Goal: Information Seeking & Learning: Learn about a topic

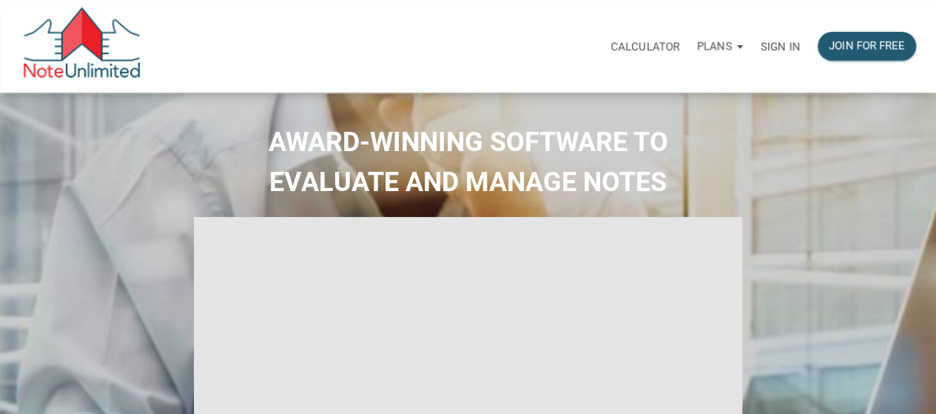
type input "Introduction to new features"
select select
click at [770, 46] on p "Sign in" at bounding box center [780, 46] width 39 height 13
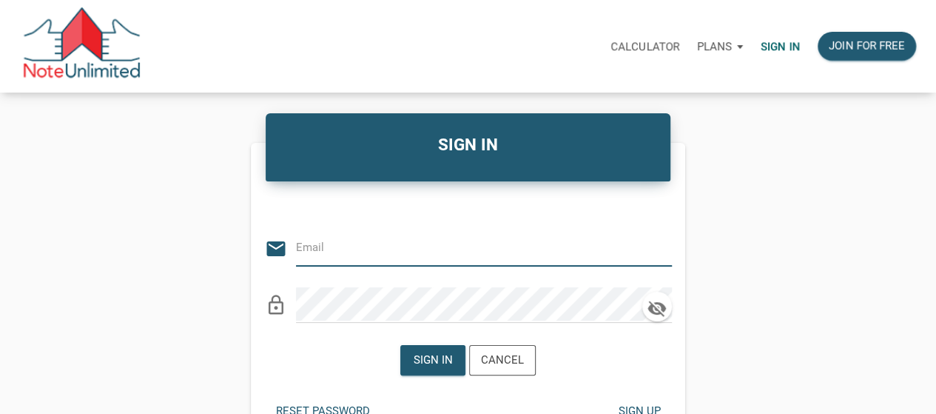
click at [483, 251] on input "email" at bounding box center [473, 247] width 354 height 33
type input "medrarecapital@gmail.com"
click at [416, 369] on div "Sign in" at bounding box center [433, 360] width 64 height 29
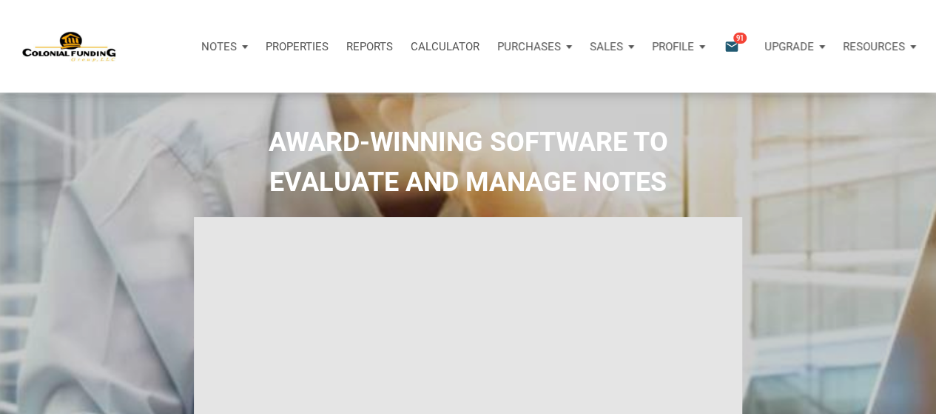
type input "Introduction to new features"
select select
click at [723, 45] on icon "email" at bounding box center [732, 46] width 18 height 17
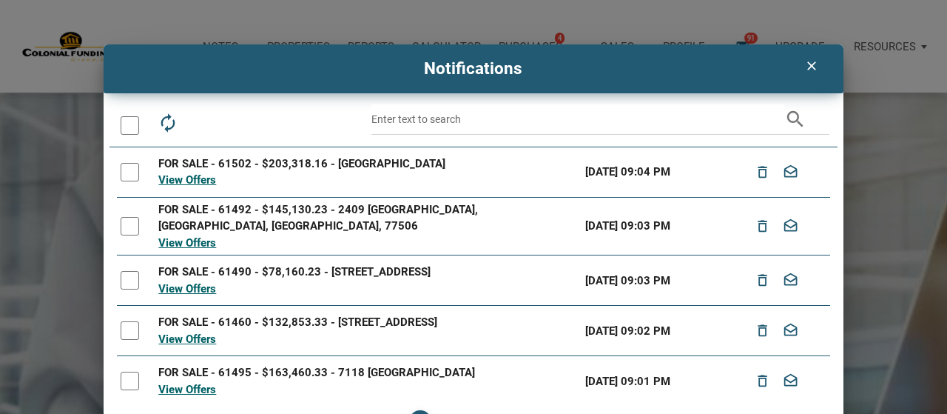
click at [178, 188] on div "View Offers" at bounding box center [367, 180] width 419 height 17
click at [181, 186] on link "View Offers" at bounding box center [187, 179] width 58 height 13
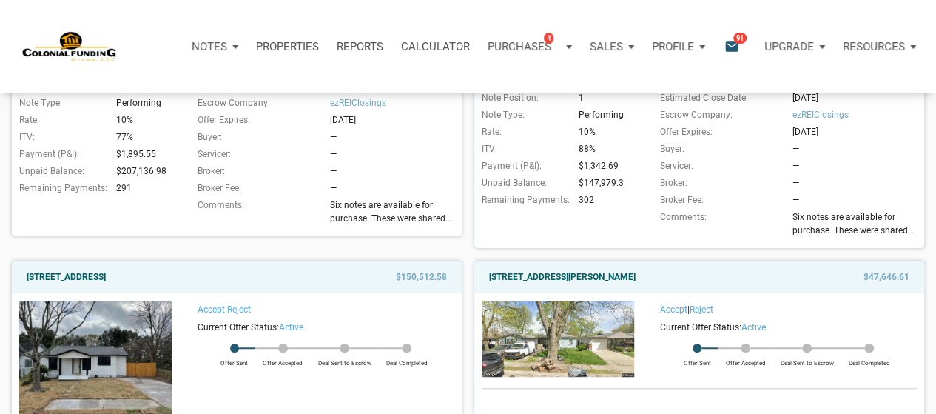
scroll to position [164, 0]
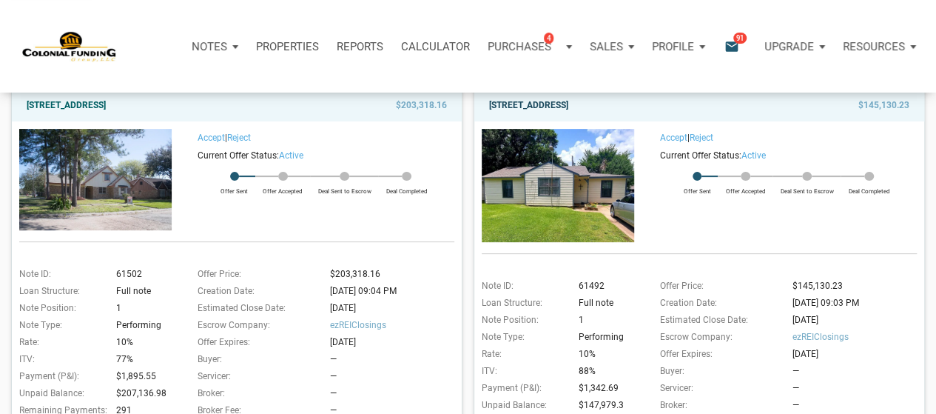
click at [568, 103] on link "2409 Morningside, Pasadena, TX, 77506" at bounding box center [528, 105] width 79 height 18
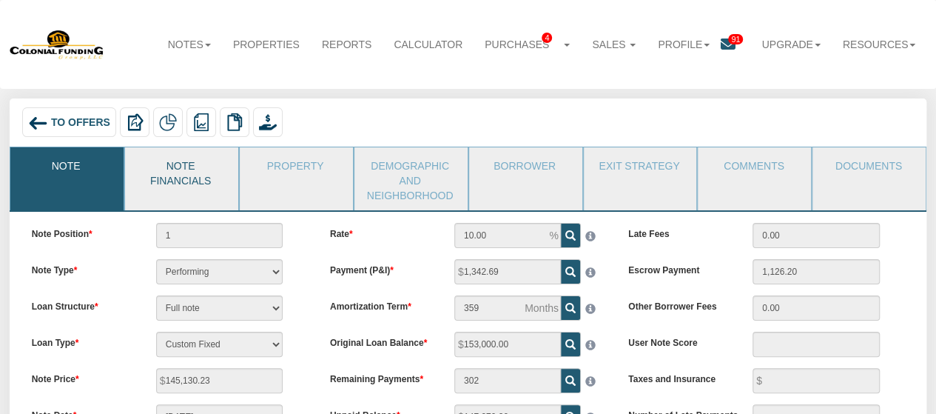
click at [176, 191] on link "Note Financials" at bounding box center [181, 171] width 112 height 48
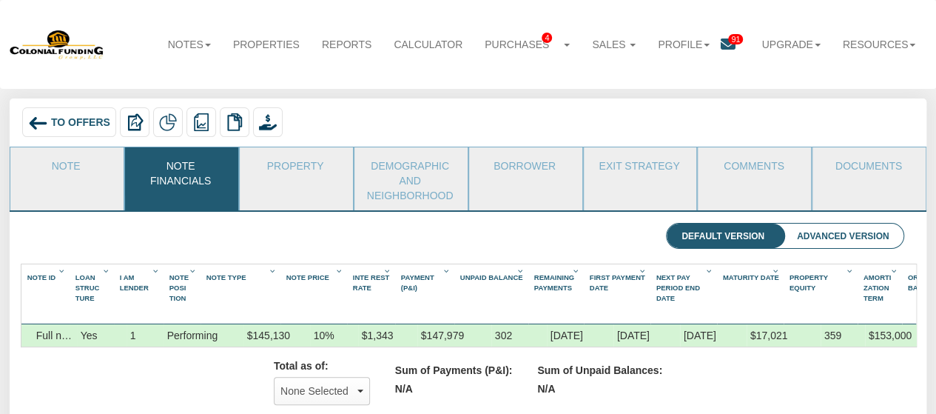
scroll to position [0, 70]
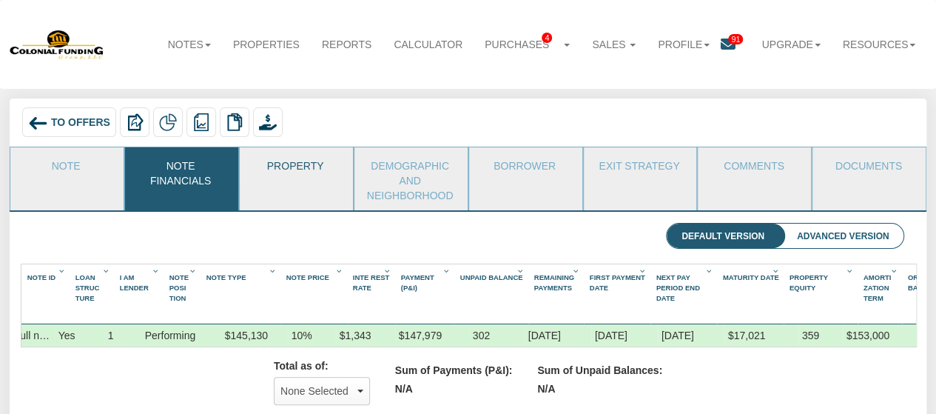
click at [330, 167] on link "Property" at bounding box center [296, 165] width 112 height 37
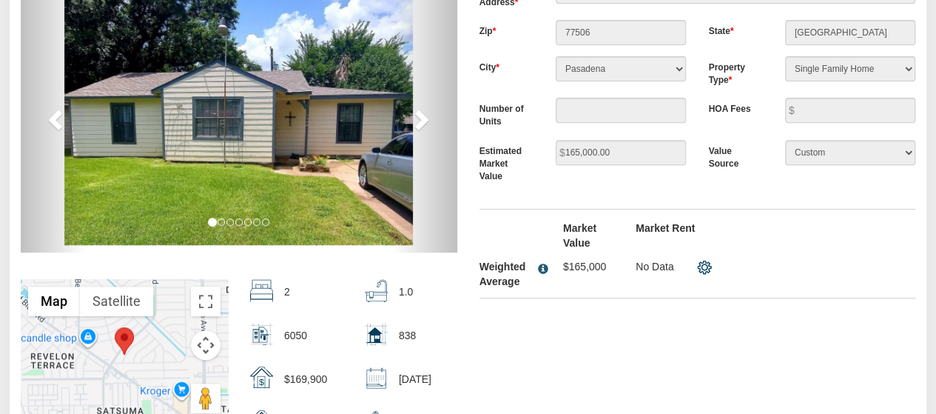
scroll to position [222, 0]
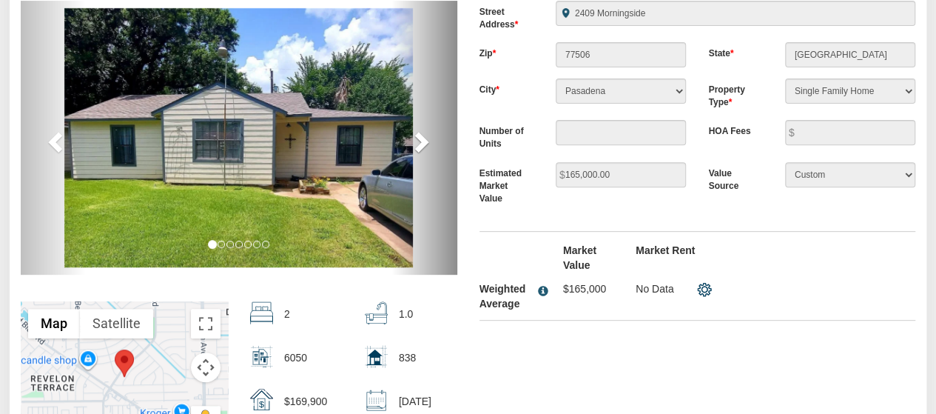
click at [428, 140] on span at bounding box center [420, 141] width 22 height 22
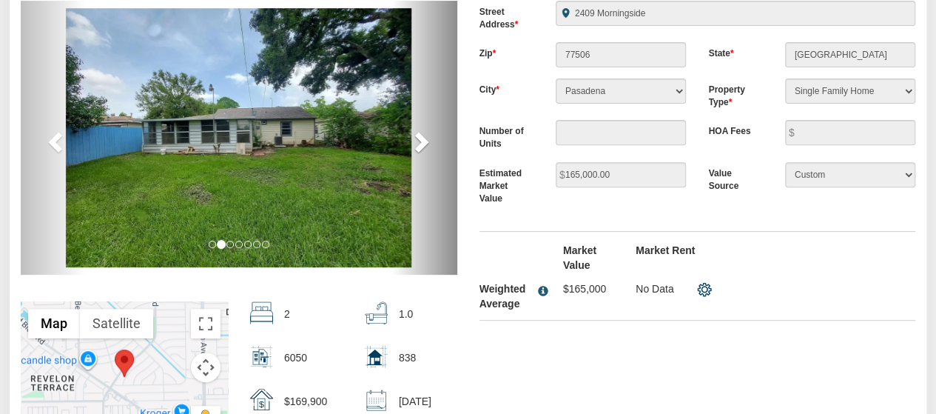
click at [428, 141] on span at bounding box center [420, 141] width 22 height 22
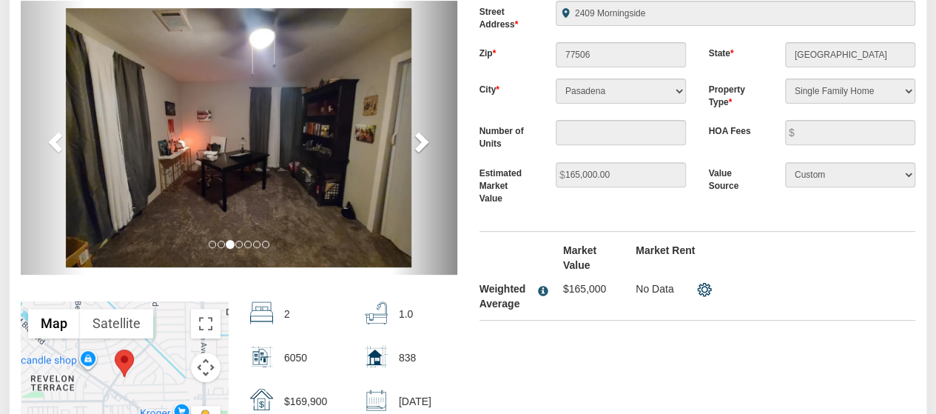
click at [428, 141] on span at bounding box center [420, 141] width 22 height 22
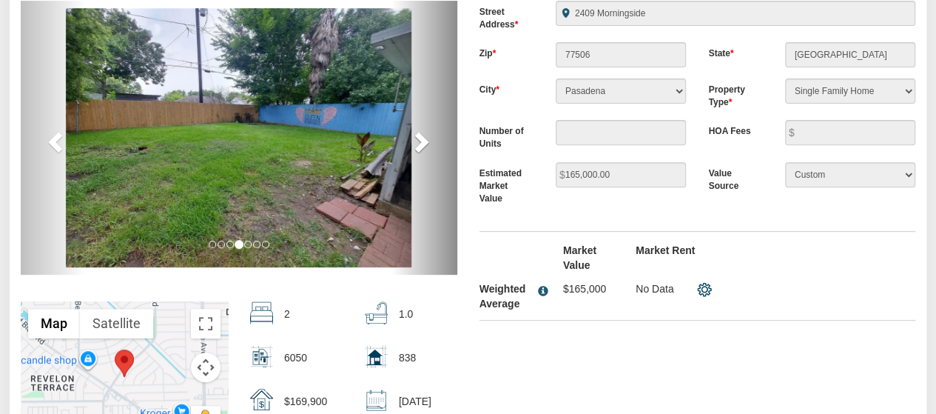
click at [428, 141] on span at bounding box center [420, 141] width 22 height 22
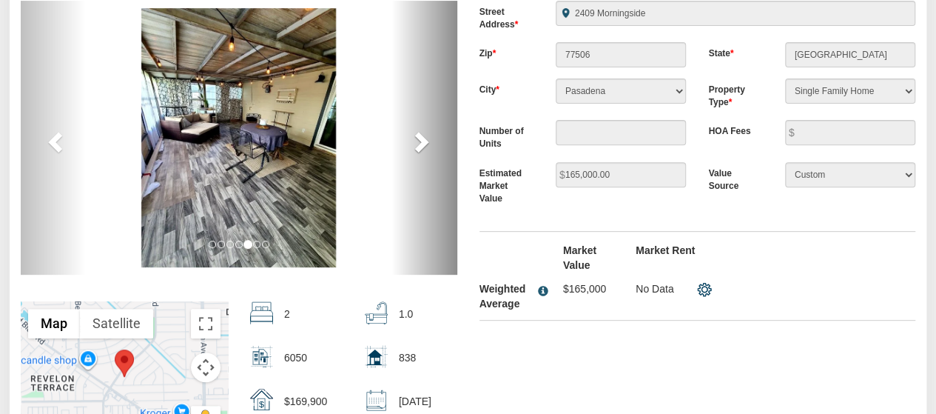
click at [428, 141] on span at bounding box center [420, 141] width 22 height 22
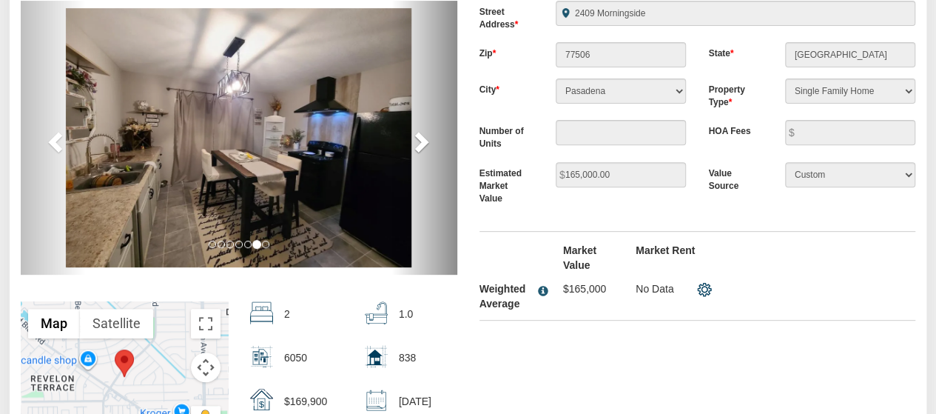
click at [428, 141] on span at bounding box center [420, 141] width 22 height 22
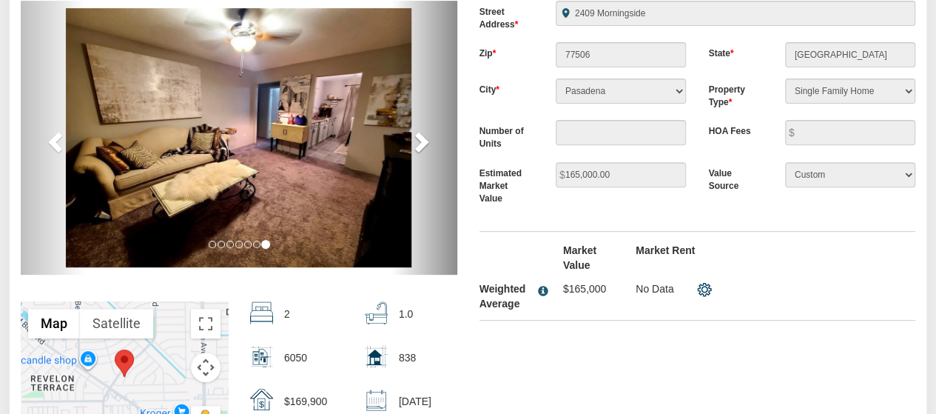
click at [428, 141] on span at bounding box center [420, 141] width 22 height 22
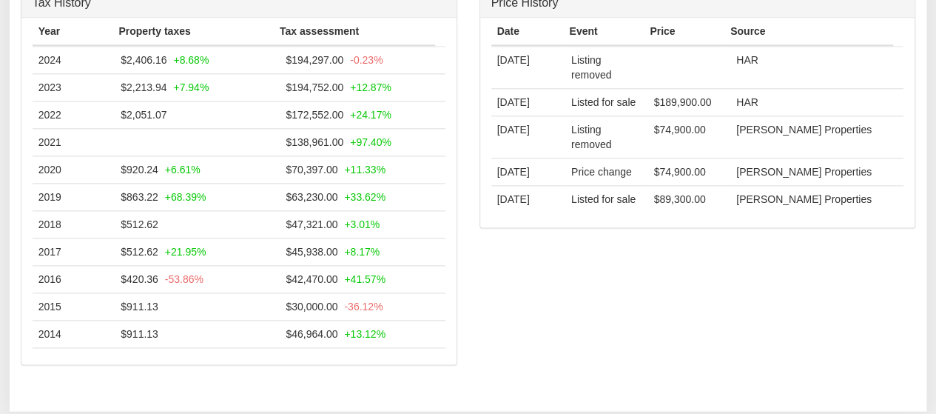
scroll to position [0, 0]
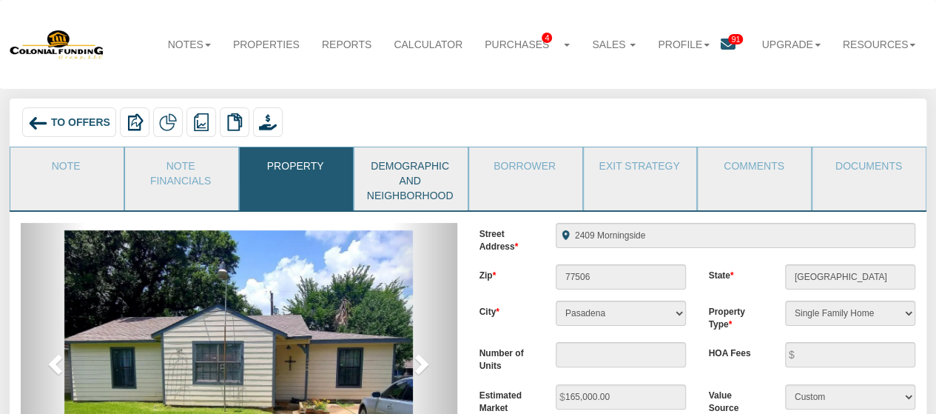
click at [438, 169] on link "Demographic and Neighborhood" at bounding box center [411, 178] width 112 height 63
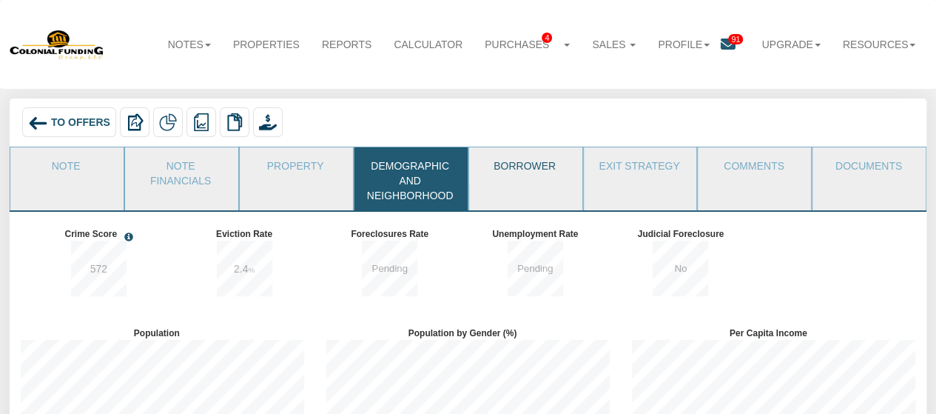
scroll to position [170, 305]
click at [848, 176] on link "Documents" at bounding box center [869, 165] width 112 height 37
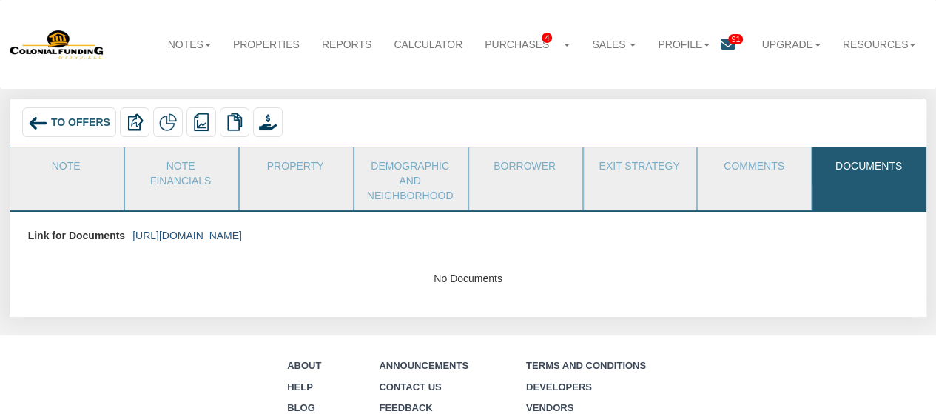
click at [169, 230] on link "https://colonialfundinggroup.sharepoint.com/:f:/s/operationsteam/EiIGfuYSSNdHmm…" at bounding box center [187, 235] width 110 height 12
click at [62, 178] on link "Note" at bounding box center [66, 165] width 112 height 37
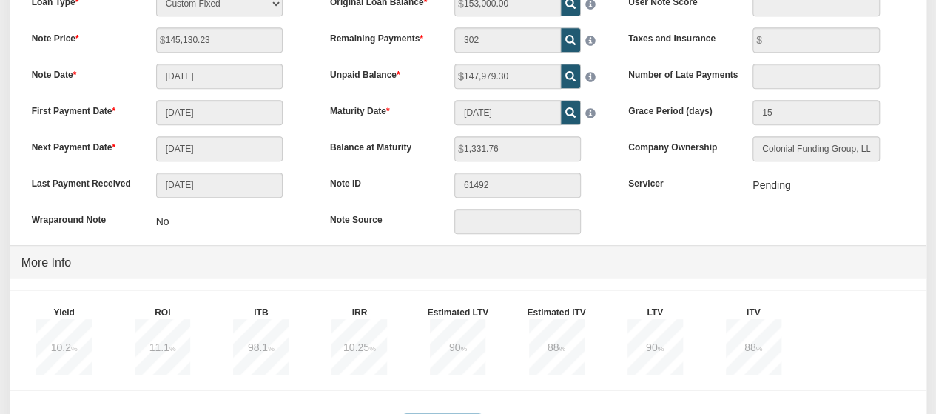
scroll to position [118, 0]
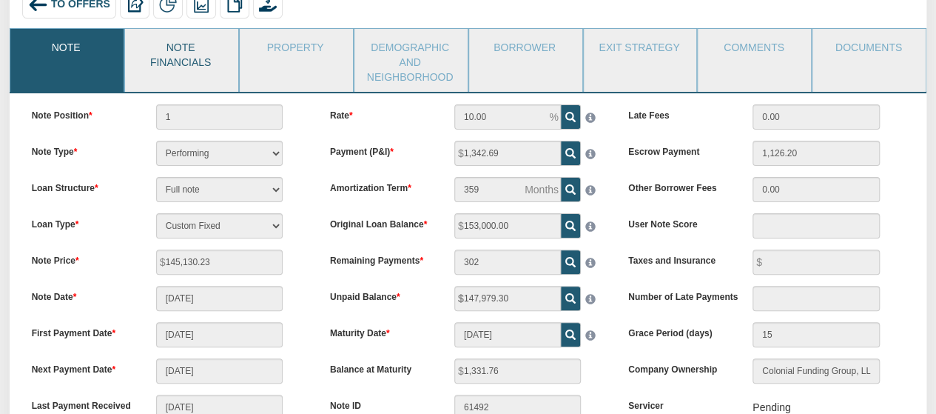
click at [184, 53] on link "Note Financials" at bounding box center [181, 53] width 112 height 48
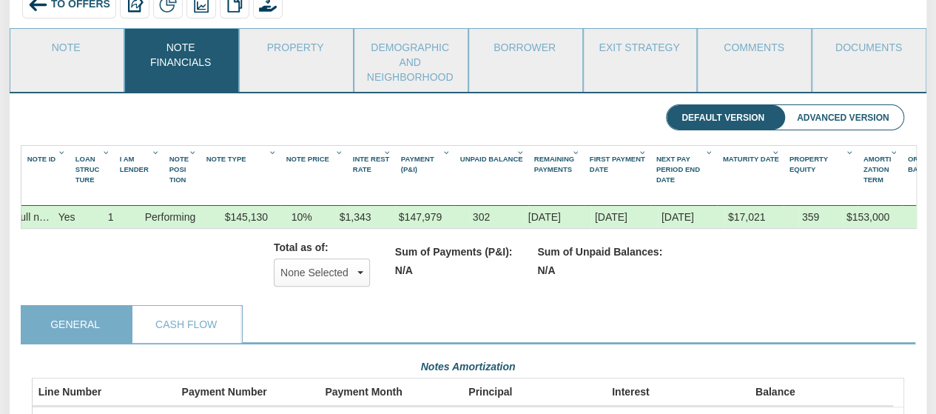
scroll to position [0, 0]
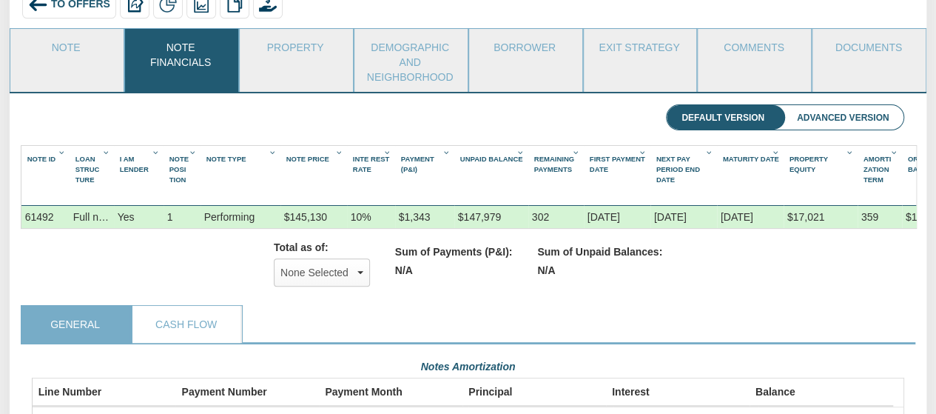
click at [70, 13] on div "To Offers" at bounding box center [69, 4] width 94 height 30
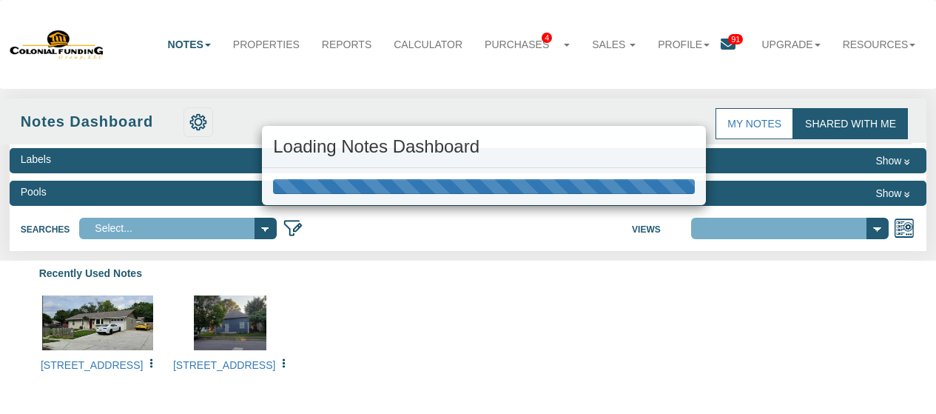
select select "316"
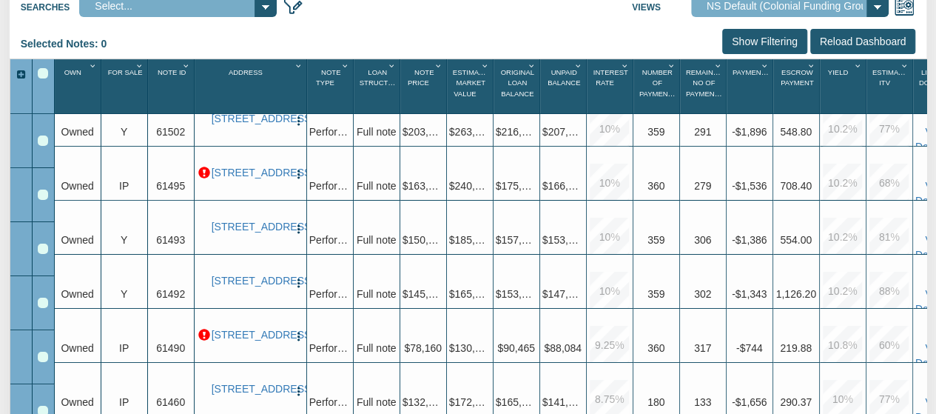
scroll to position [33, 0]
click at [204, 329] on p at bounding box center [204, 335] width 12 height 12
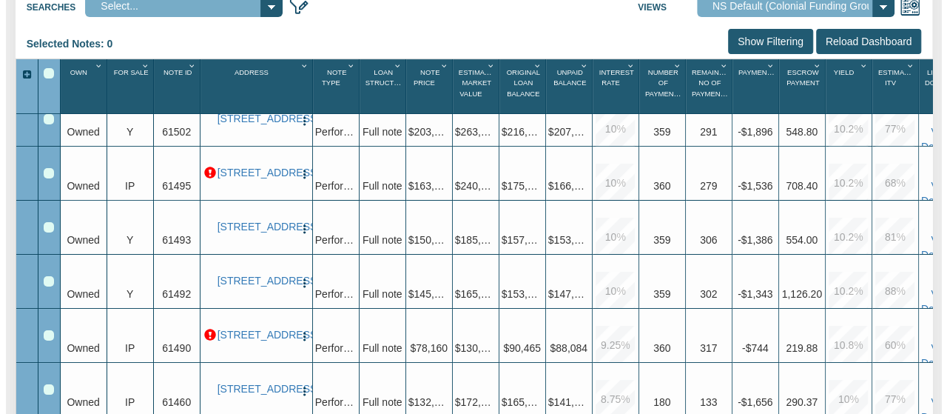
scroll to position [222, 0]
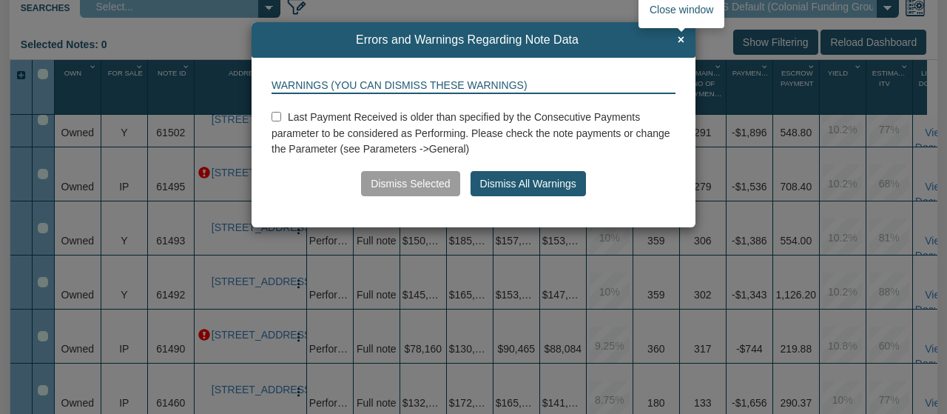
click at [678, 42] on span "×" at bounding box center [681, 39] width 7 height 13
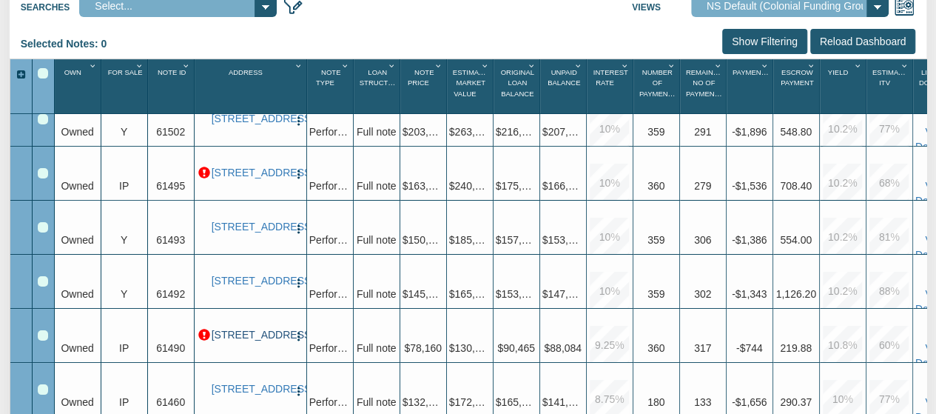
click at [241, 329] on link "1729 Noble Street, Anderson, IN, 46016" at bounding box center [251, 335] width 78 height 13
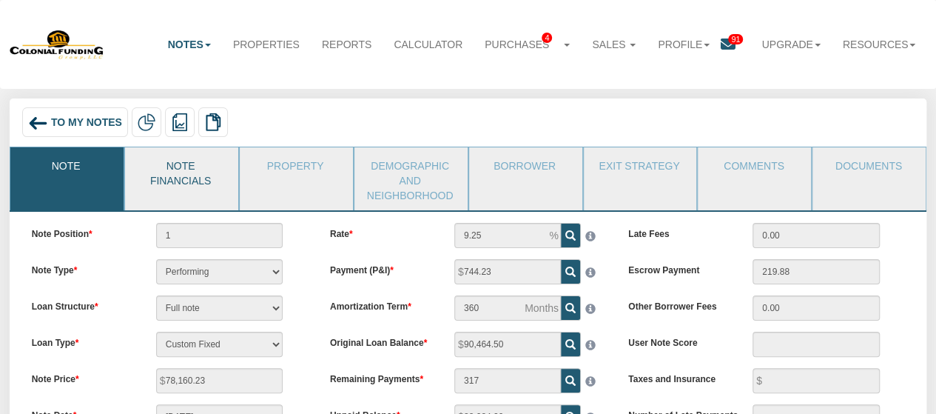
click at [209, 164] on link "Note Financials" at bounding box center [181, 171] width 112 height 48
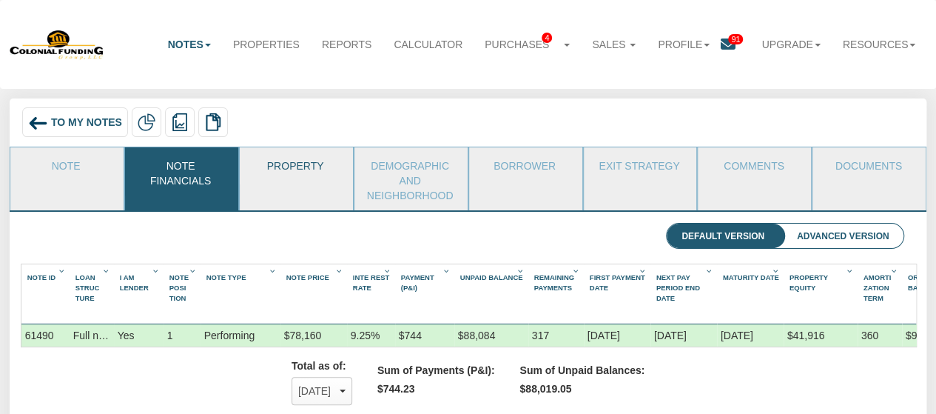
scroll to position [237, 873]
click at [308, 159] on link "Property" at bounding box center [296, 165] width 112 height 37
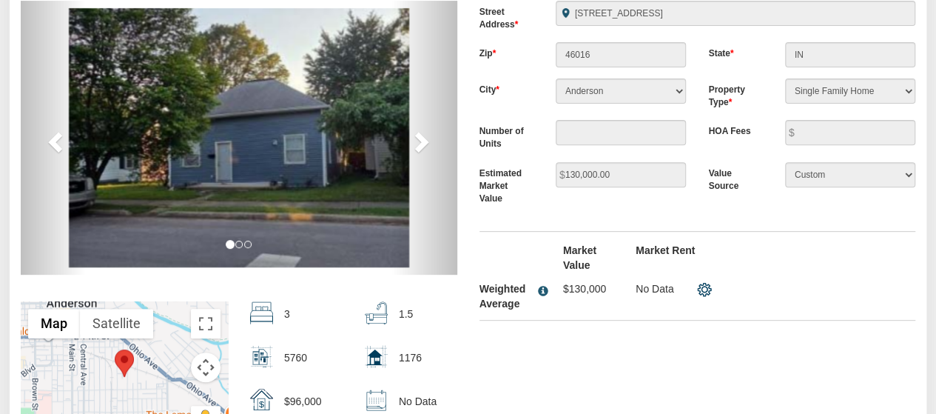
scroll to position [444, 0]
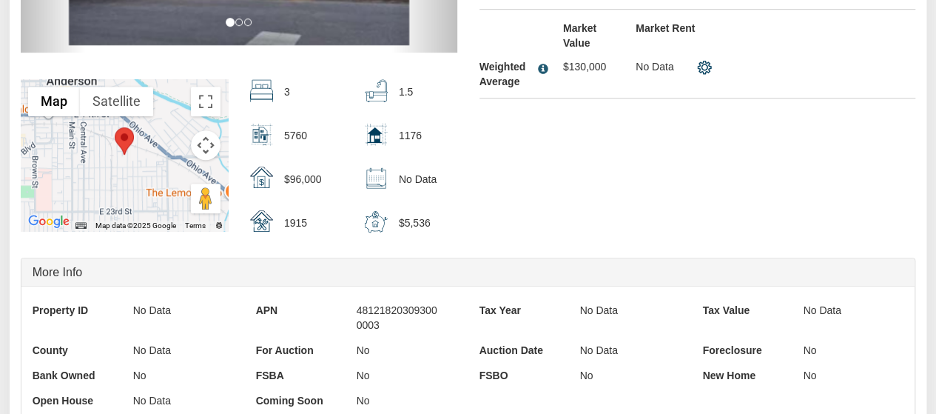
drag, startPoint x: 505, startPoint y: 218, endPoint x: 514, endPoint y: 130, distance: 89.3
click at [505, 212] on div "previous next slide 1 of 3 , currently active slide 2 of 3 slide 3 of 3 ← Move …" at bounding box center [469, 13] width 918 height 468
click at [514, 129] on div "previous next slide 1 of 3 , currently active slide 2 of 3 slide 3 of 3 ← Move …" at bounding box center [469, 13] width 918 height 468
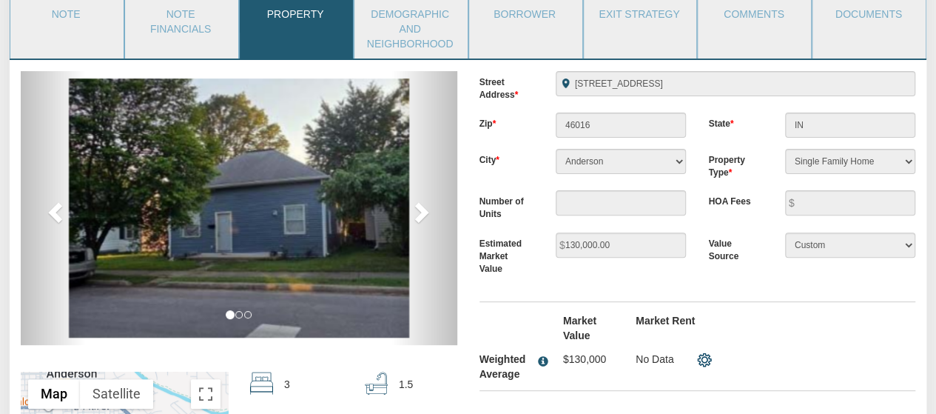
scroll to position [0, 0]
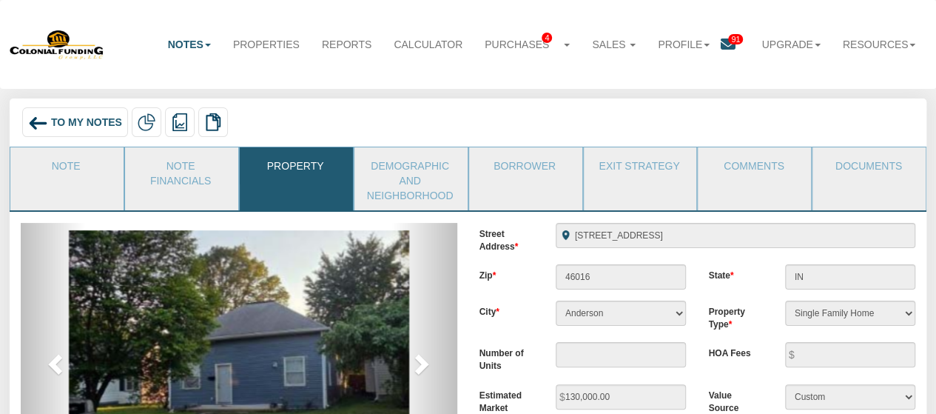
click at [84, 135] on div "To My Notes" at bounding box center [75, 122] width 106 height 30
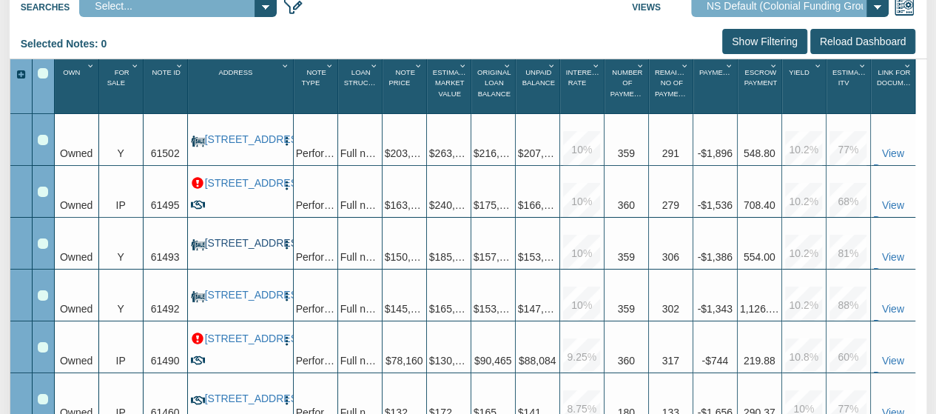
scroll to position [19, 0]
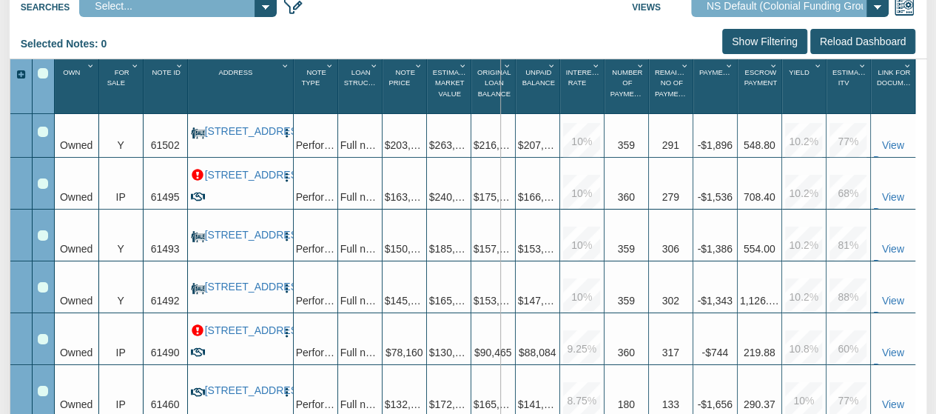
drag, startPoint x: 425, startPoint y: 83, endPoint x: 500, endPoint y: 83, distance: 74.8
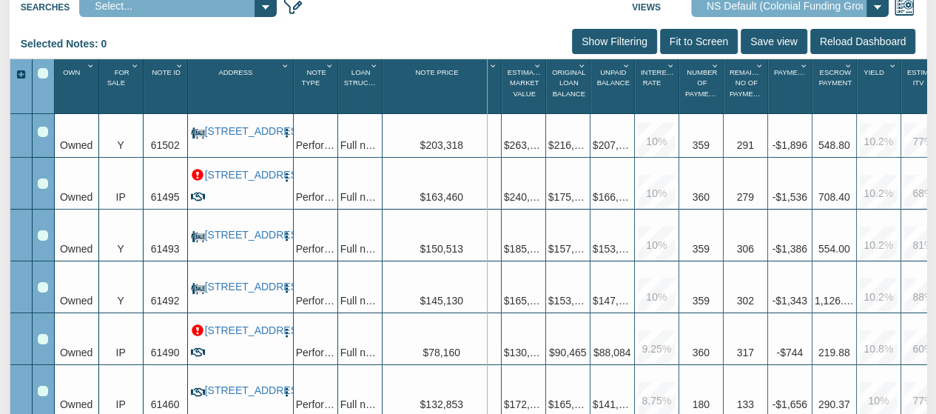
drag, startPoint x: 499, startPoint y: 82, endPoint x: 486, endPoint y: 82, distance: 13.3
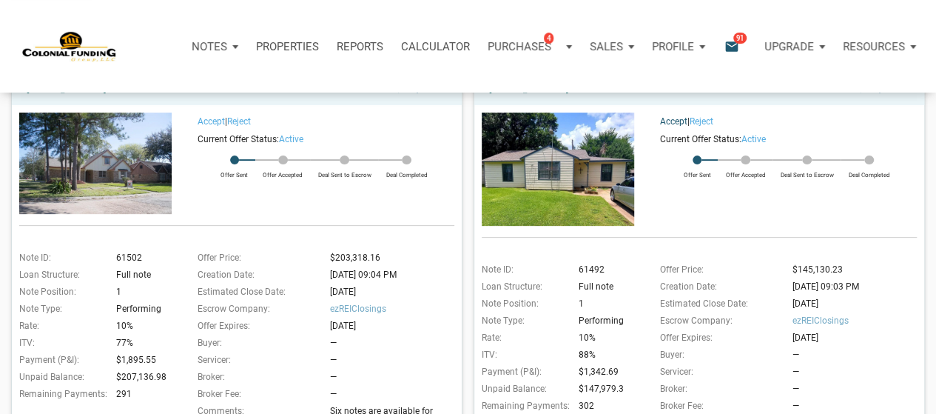
scroll to position [178, 0]
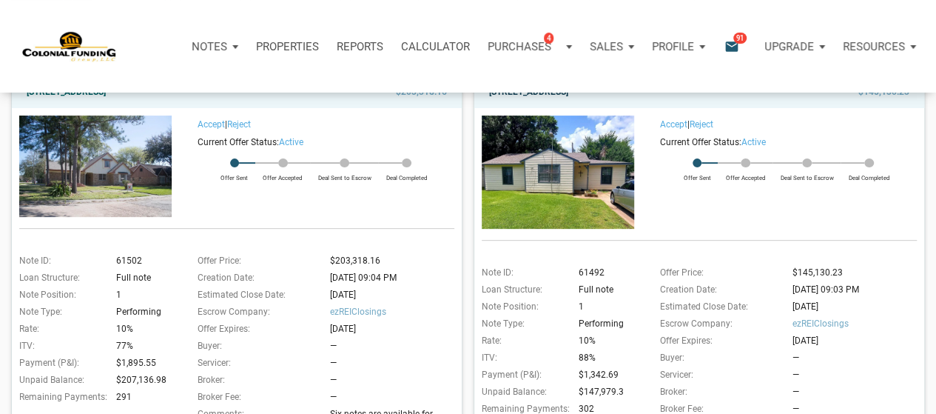
click at [563, 93] on link "2409 Morningside, Pasadena, TX, 77506" at bounding box center [528, 92] width 79 height 18
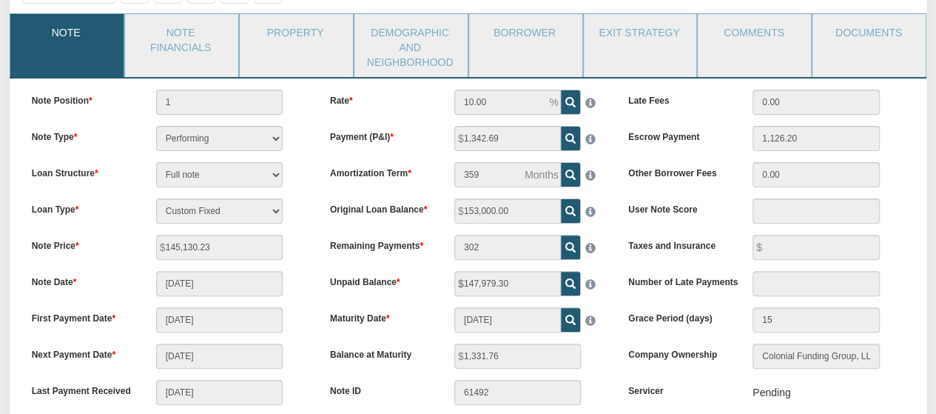
scroll to position [130, 0]
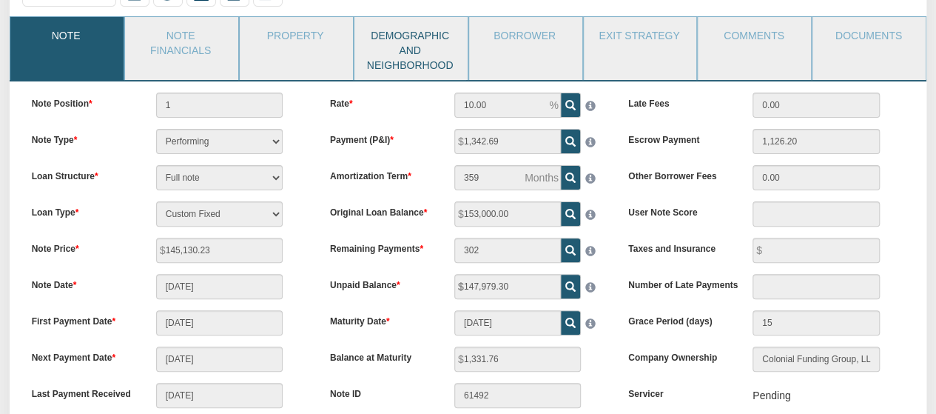
click at [417, 27] on link "Demographic and Neighborhood" at bounding box center [411, 48] width 112 height 63
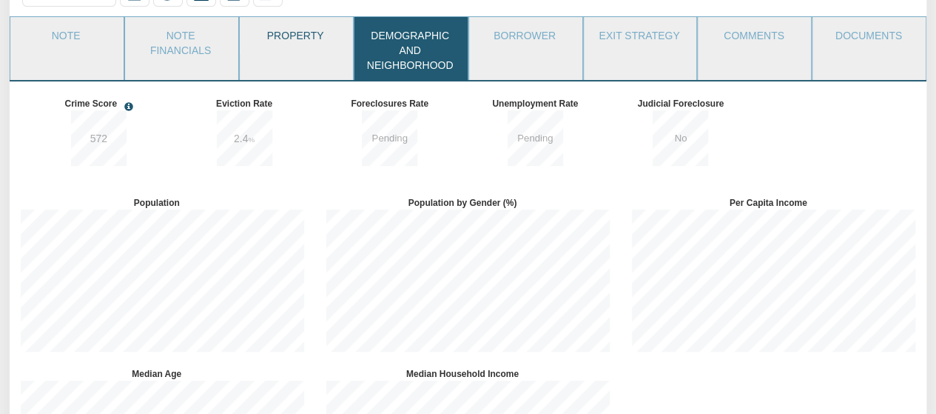
scroll to position [170, 305]
click at [295, 44] on link "Property" at bounding box center [296, 35] width 112 height 37
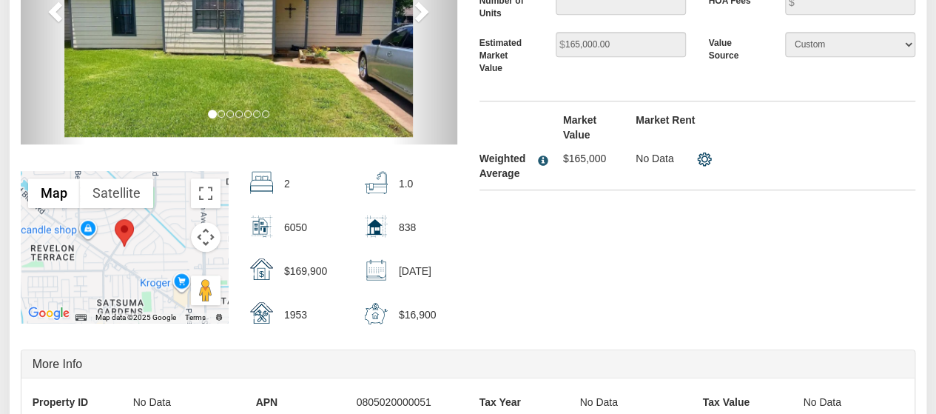
scroll to position [130, 0]
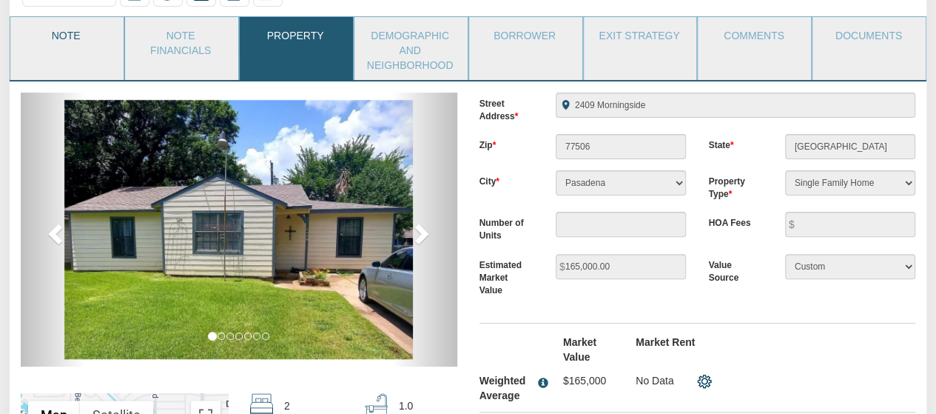
click at [64, 47] on link "Note" at bounding box center [66, 35] width 112 height 37
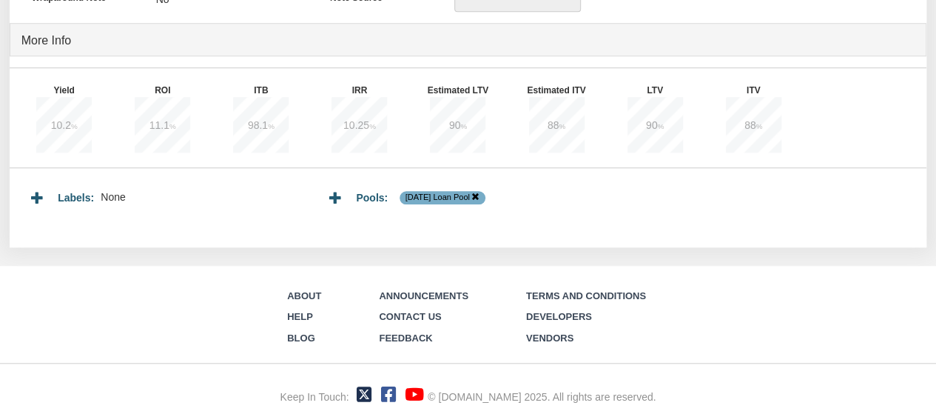
scroll to position [118, 0]
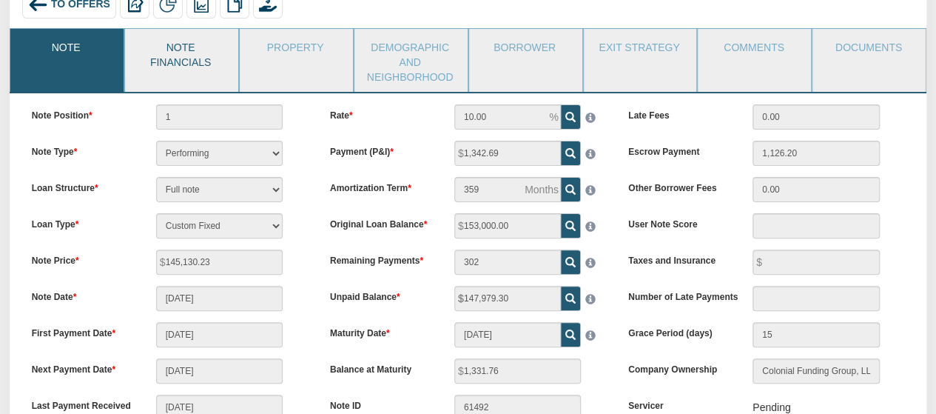
click at [183, 44] on link "Note Financials" at bounding box center [181, 53] width 112 height 48
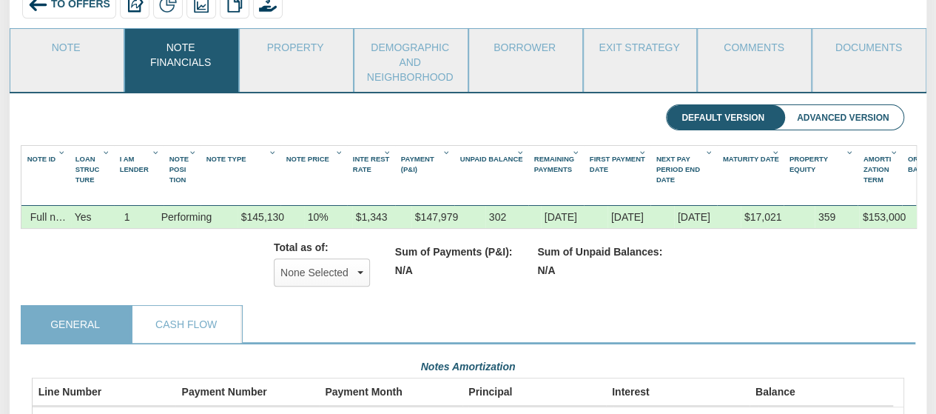
scroll to position [0, 67]
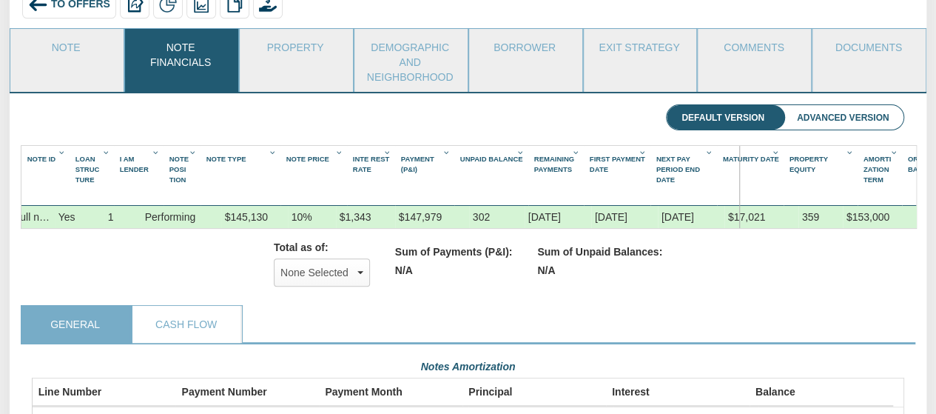
drag, startPoint x: 783, startPoint y: 156, endPoint x: 736, endPoint y: 158, distance: 47.4
click at [736, 158] on div "Note Id 1 Loan Struc Ture 1 I Am Lender 1 Note Posi Tion 1 Note Type 1 Note Pri…" at bounding box center [498, 176] width 955 height 60
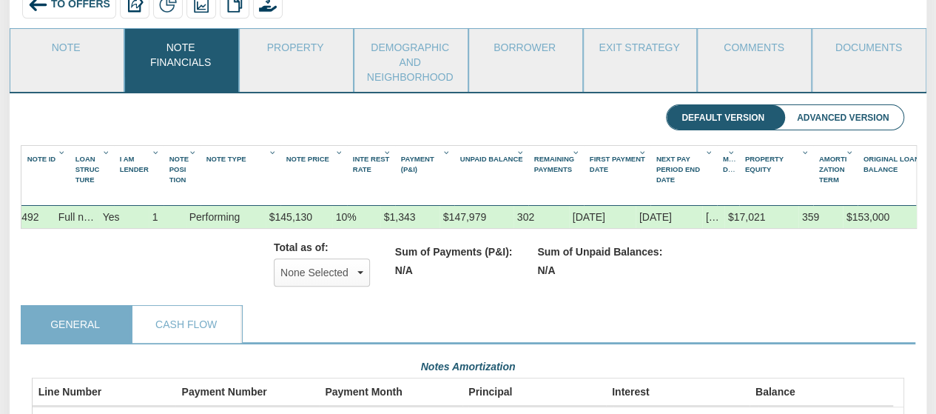
scroll to position [0, 26]
click at [291, 53] on link "Property" at bounding box center [296, 47] width 112 height 37
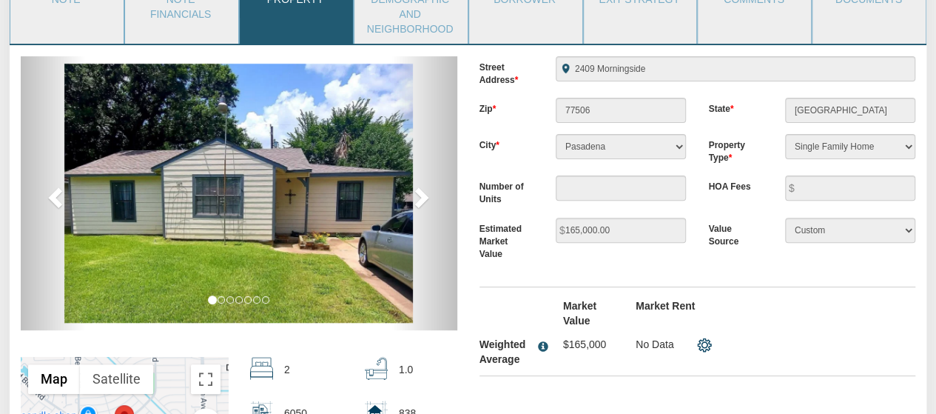
scroll to position [0, 0]
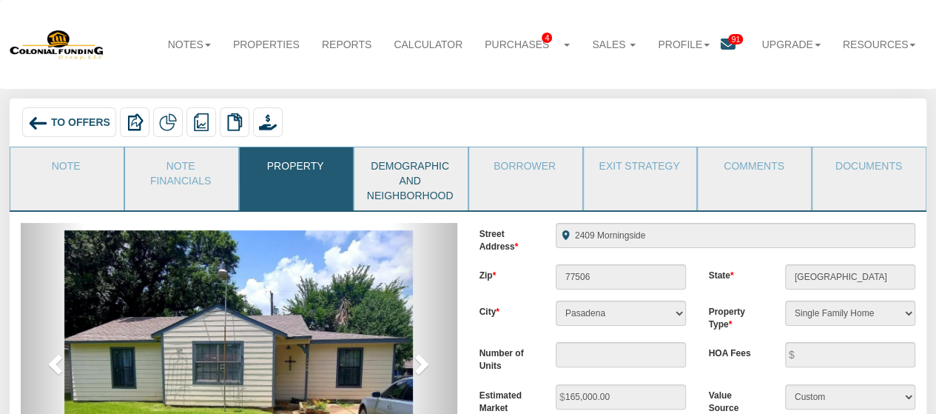
click at [409, 190] on link "Demographic and Neighborhood" at bounding box center [411, 178] width 112 height 63
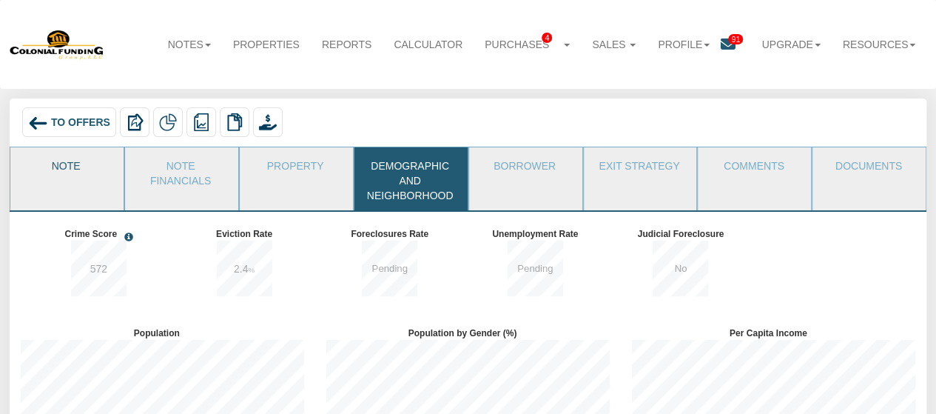
click at [58, 172] on link "Note" at bounding box center [66, 165] width 112 height 37
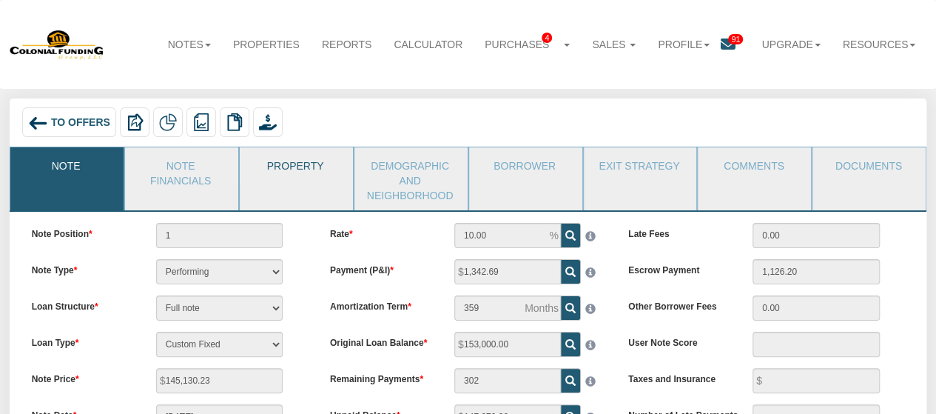
click at [323, 169] on link "Property" at bounding box center [296, 165] width 112 height 37
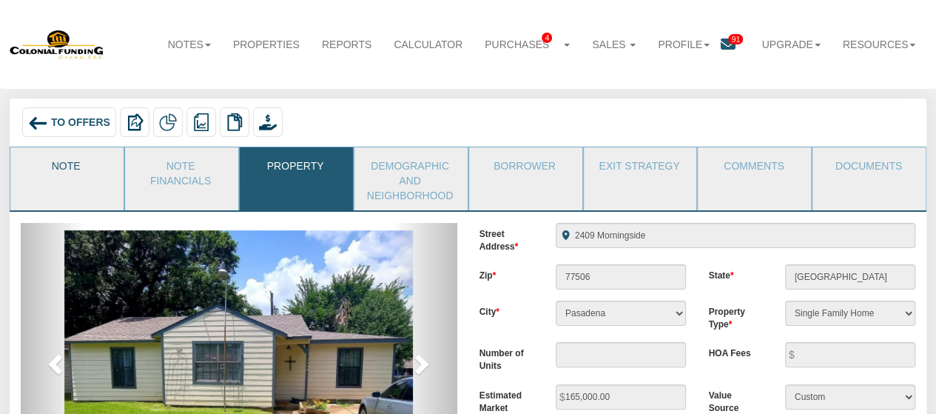
click at [71, 174] on link "Note" at bounding box center [66, 165] width 112 height 37
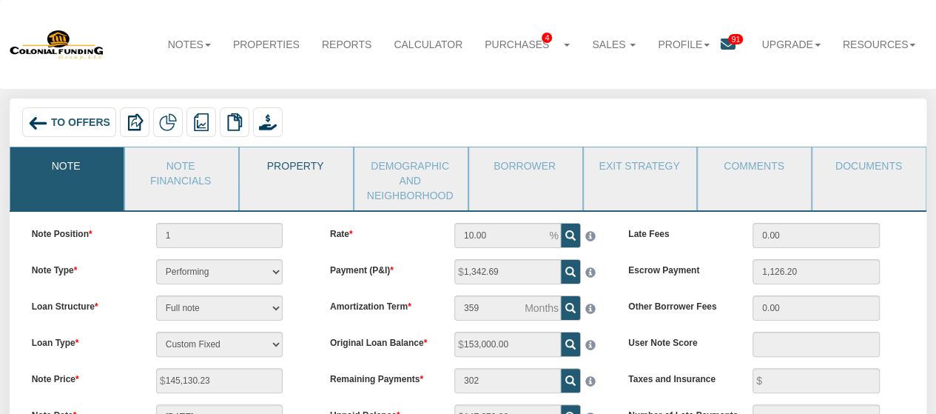
click at [329, 169] on link "Property" at bounding box center [296, 165] width 112 height 37
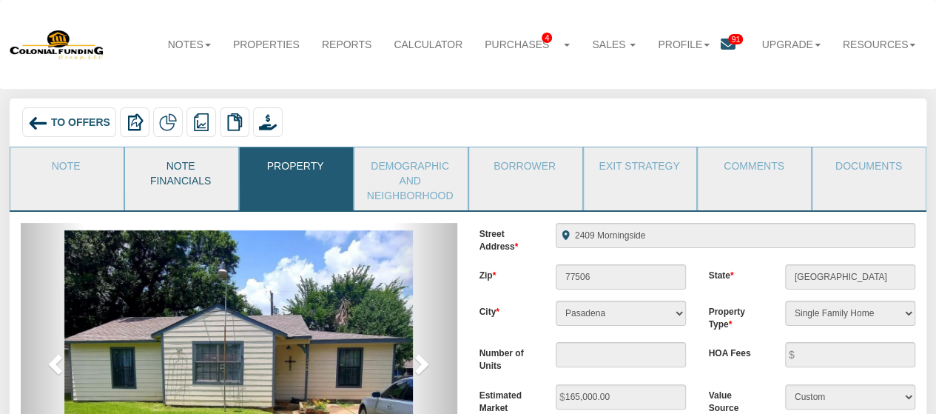
click at [152, 178] on link "Note Financials" at bounding box center [181, 171] width 112 height 48
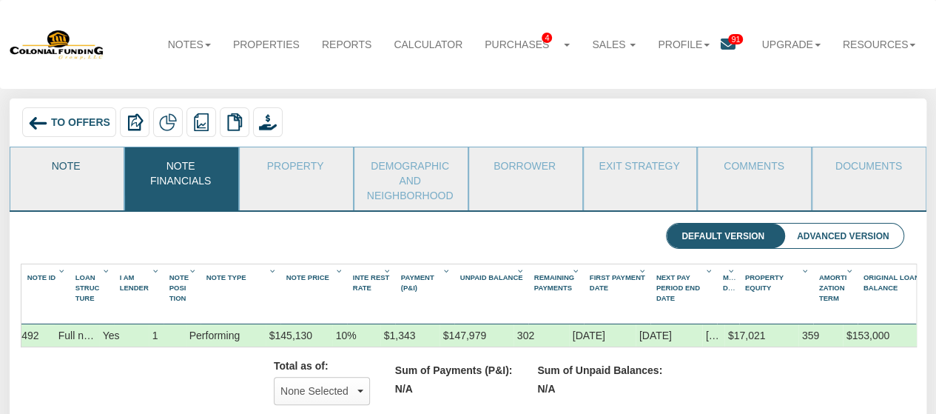
click at [50, 168] on link "Note" at bounding box center [66, 165] width 112 height 37
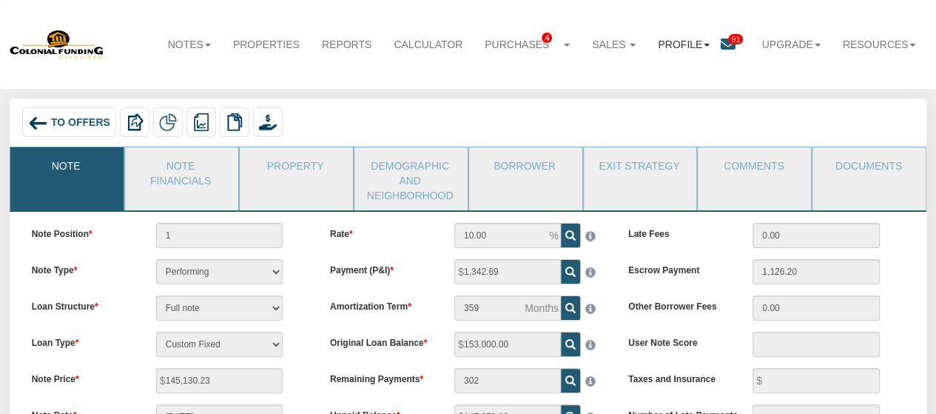
click at [699, 40] on link "Profile" at bounding box center [684, 44] width 74 height 33
click at [665, 73] on link "Settings" at bounding box center [691, 76] width 117 height 19
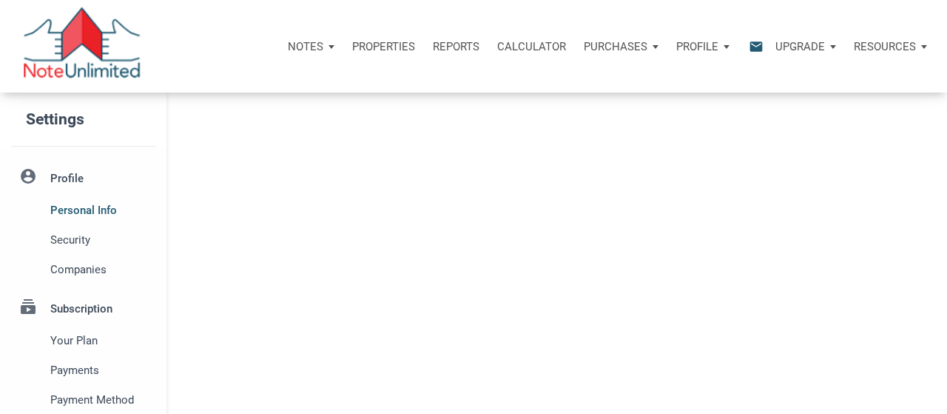
select select
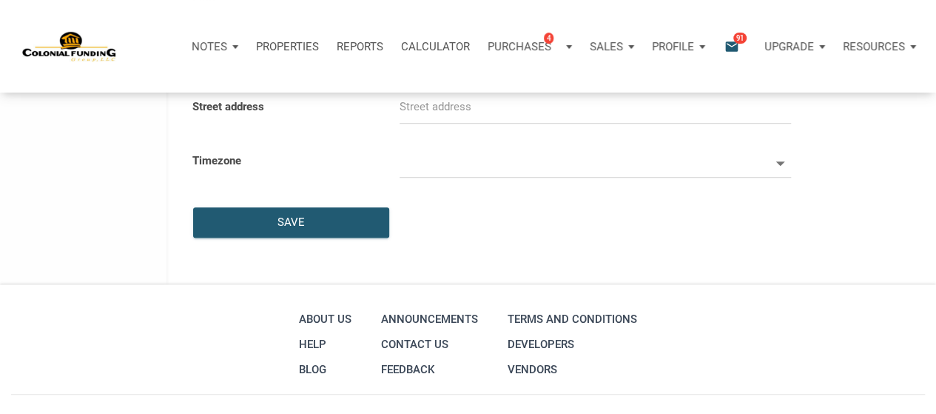
scroll to position [222, 0]
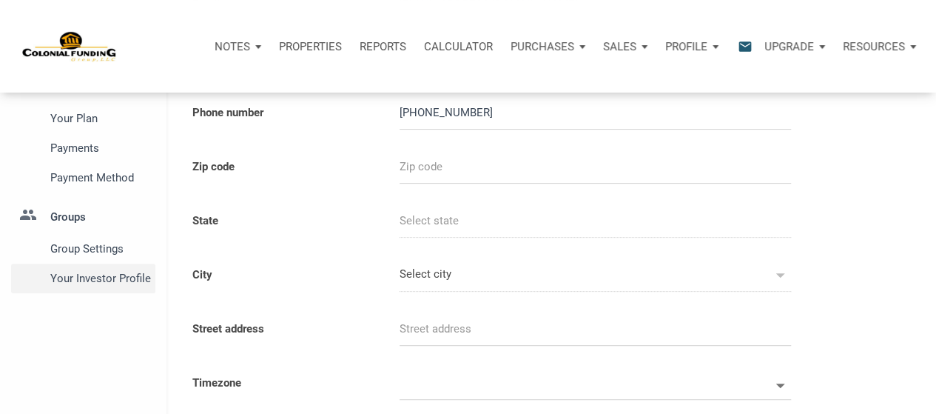
click at [99, 271] on span "Your Investor Profile" at bounding box center [99, 278] width 99 height 18
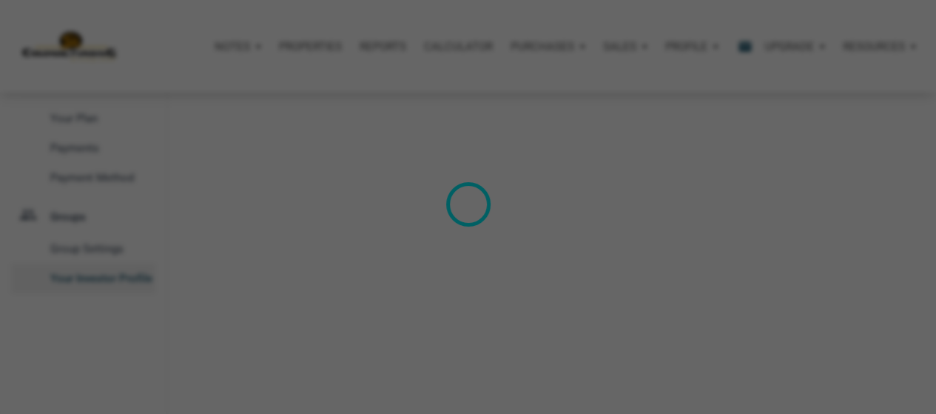
type input "Cash Flow - [DATE] Income"
select select
type input "$ 149,000"
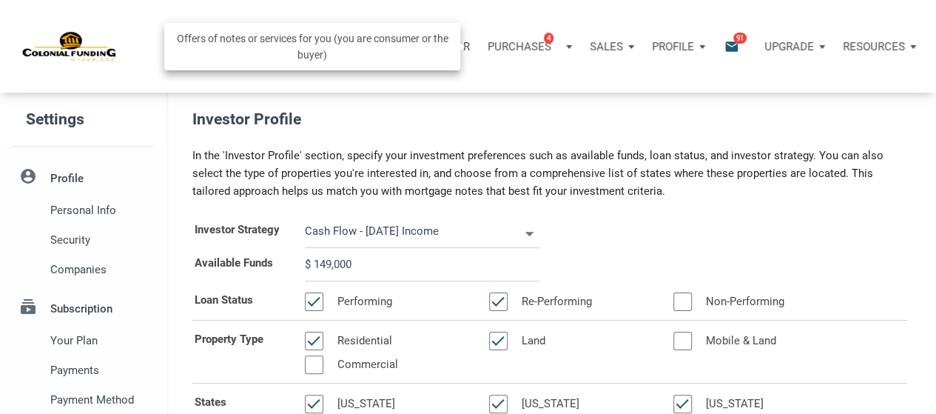
click at [527, 45] on p "Purchases" at bounding box center [520, 46] width 64 height 13
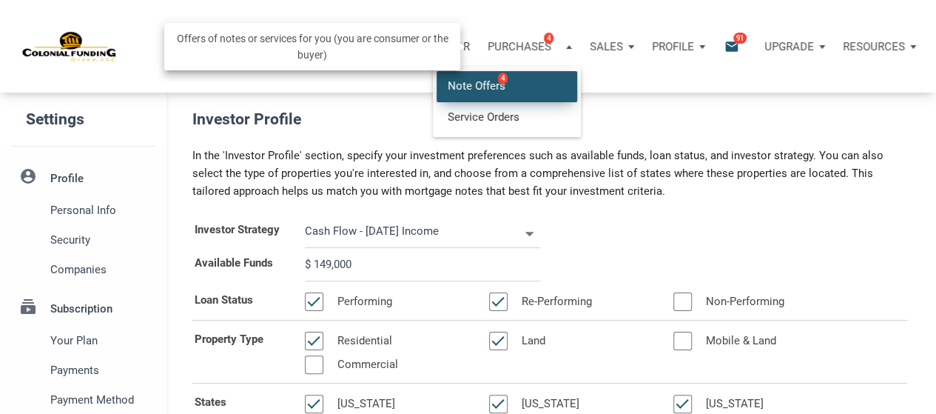
click at [484, 78] on link "Note Offers 4" at bounding box center [507, 86] width 141 height 30
